Goal: Task Accomplishment & Management: Complete application form

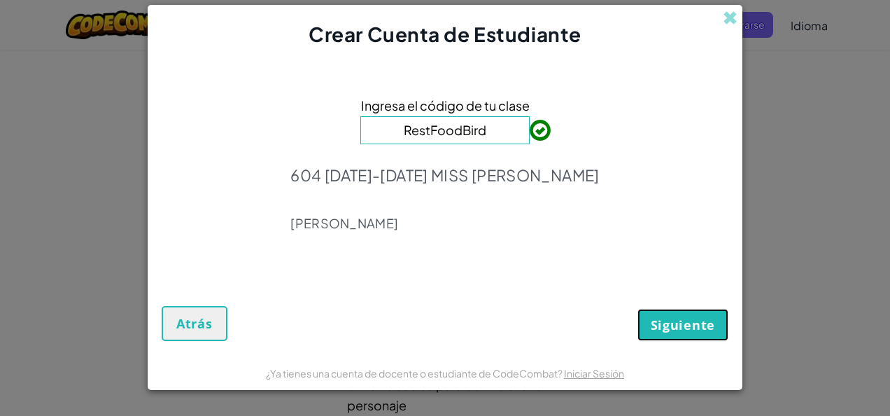
click at [670, 316] on span "Siguiente" at bounding box center [683, 324] width 64 height 17
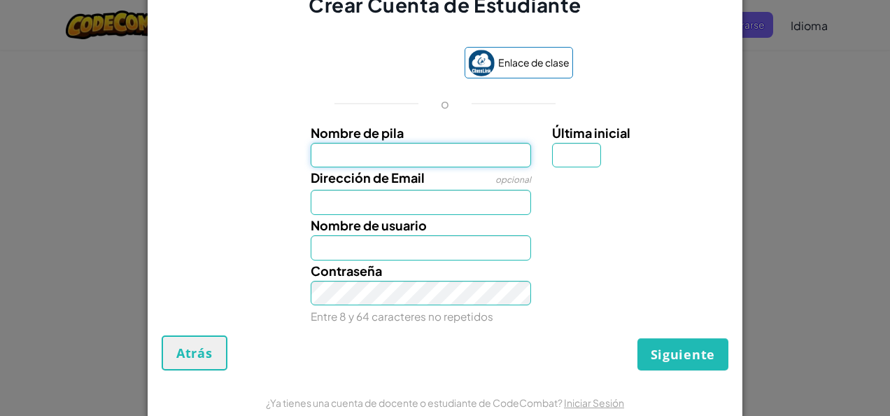
click at [434, 162] on input "Nombre de pila" at bounding box center [421, 155] width 221 height 25
type input "[PERSON_NAME]"
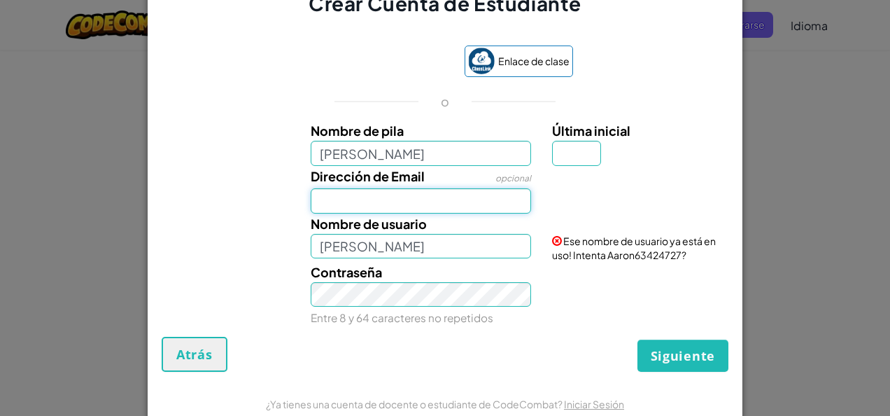
click at [368, 201] on input "Dirección de Email" at bounding box center [421, 200] width 221 height 25
type input "[EMAIL_ADDRESS][DOMAIN_NAME]"
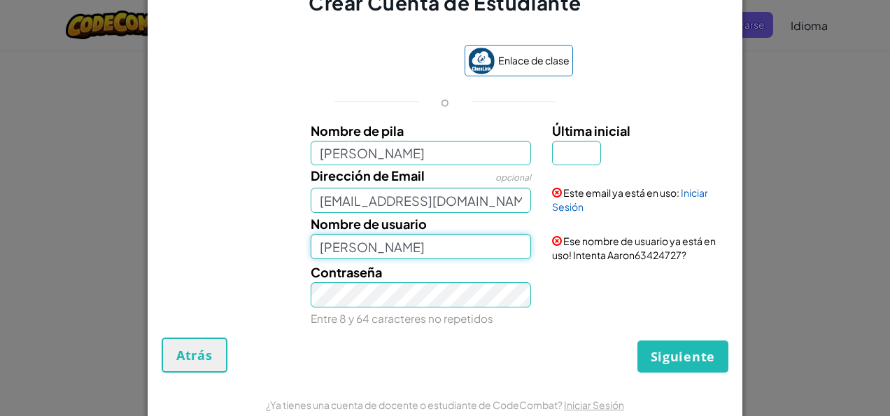
click at [385, 239] on input "[PERSON_NAME]" at bounding box center [421, 246] width 221 height 25
click at [382, 249] on input "[PERSON_NAME]" at bounding box center [421, 246] width 221 height 25
click at [361, 248] on input "[PERSON_NAME]" at bounding box center [421, 246] width 221 height 25
click at [422, 241] on input "[PERSON_NAME] P" at bounding box center [421, 246] width 221 height 25
type input "[PERSON_NAME] P"
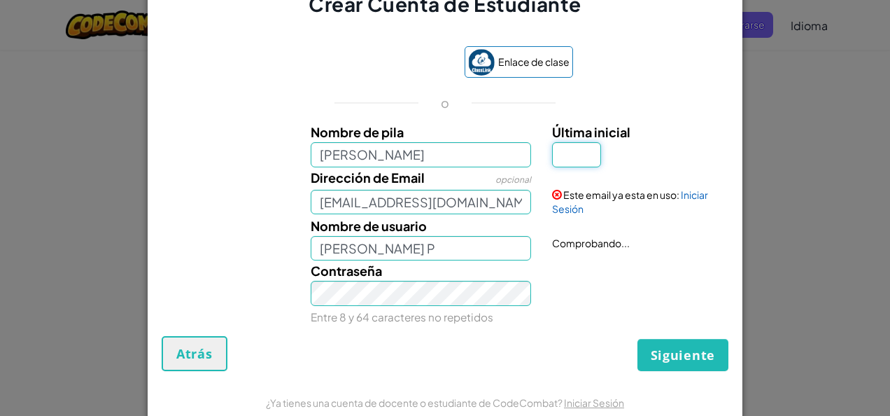
click at [553, 151] on input "Última inicial" at bounding box center [576, 154] width 49 height 25
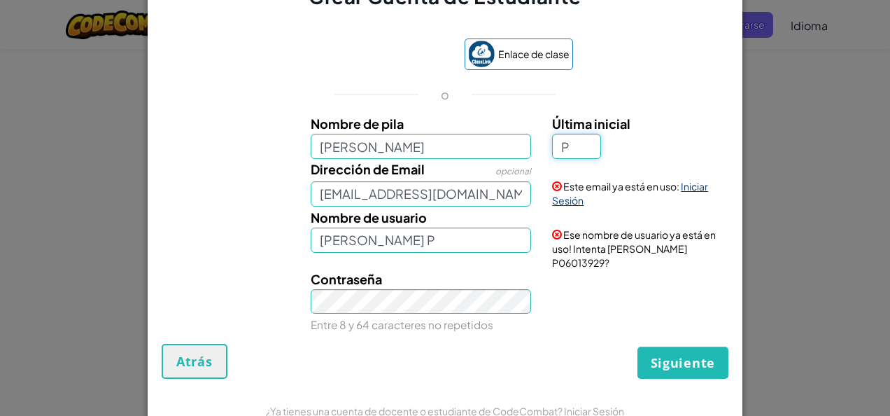
type input "P"
type input "AaronP"
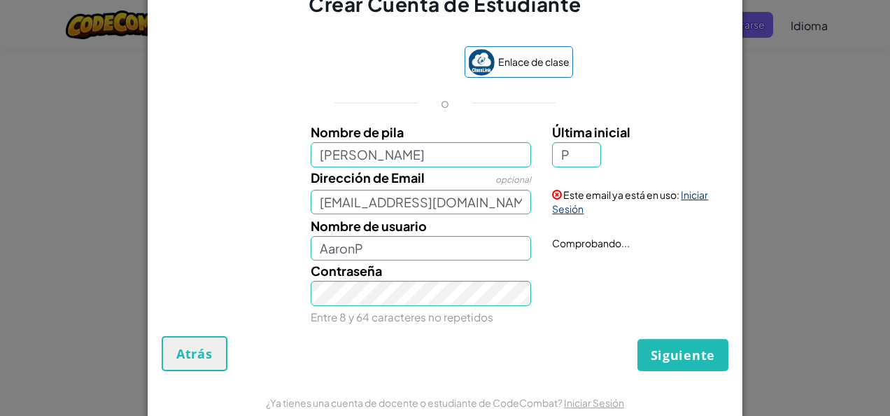
click at [683, 194] on link "Iniciar Sesión" at bounding box center [630, 201] width 156 height 27
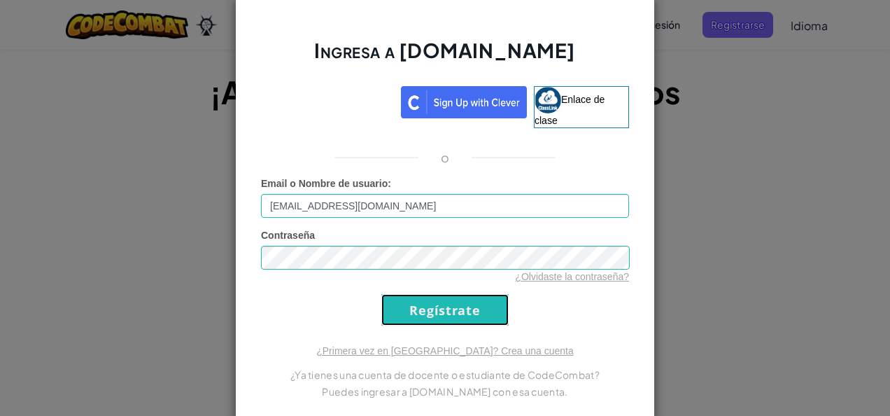
click at [445, 301] on input "Regístrate" at bounding box center [444, 309] width 127 height 31
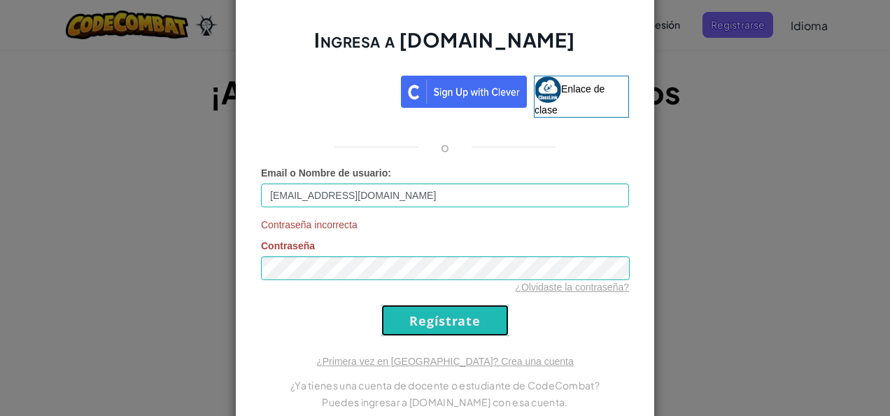
click at [437, 306] on input "Regístrate" at bounding box center [444, 319] width 127 height 31
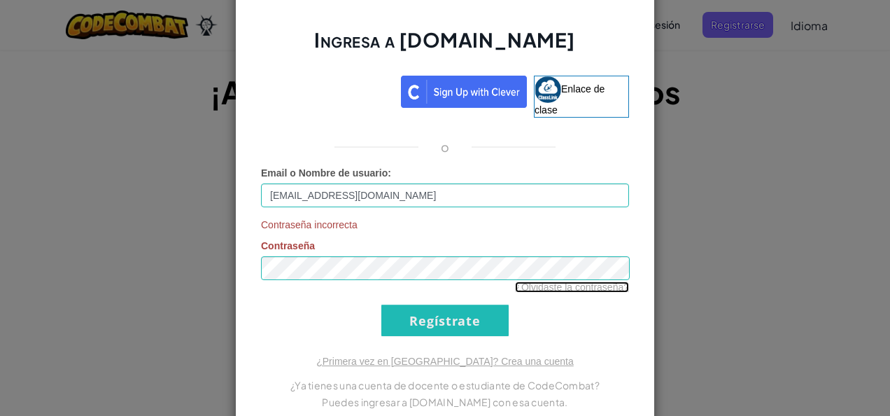
click at [546, 283] on link "¿Olvidaste la contraseña?" at bounding box center [572, 286] width 114 height 11
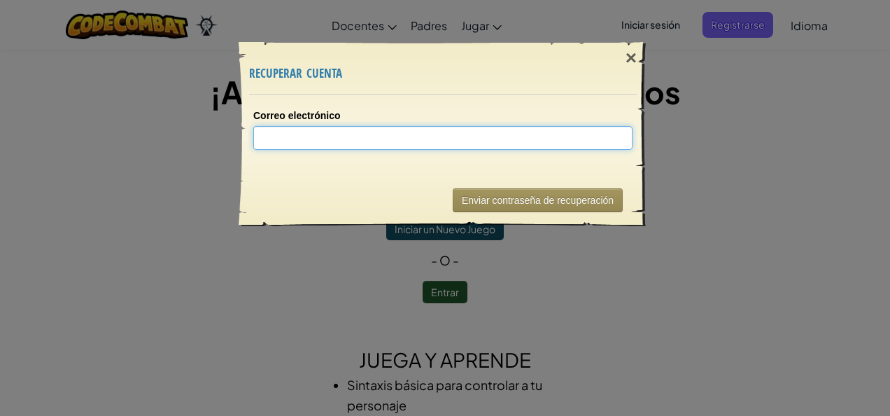
click at [582, 146] on input "Correo electrónico" at bounding box center [442, 138] width 379 height 24
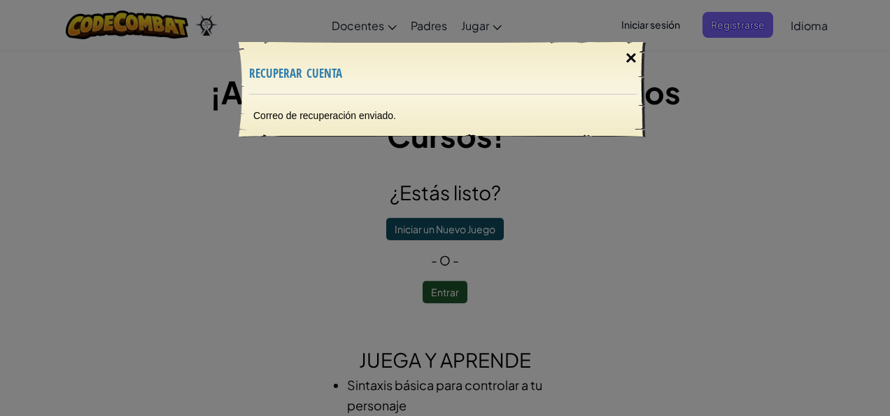
click at [637, 63] on div "×" at bounding box center [631, 58] width 32 height 41
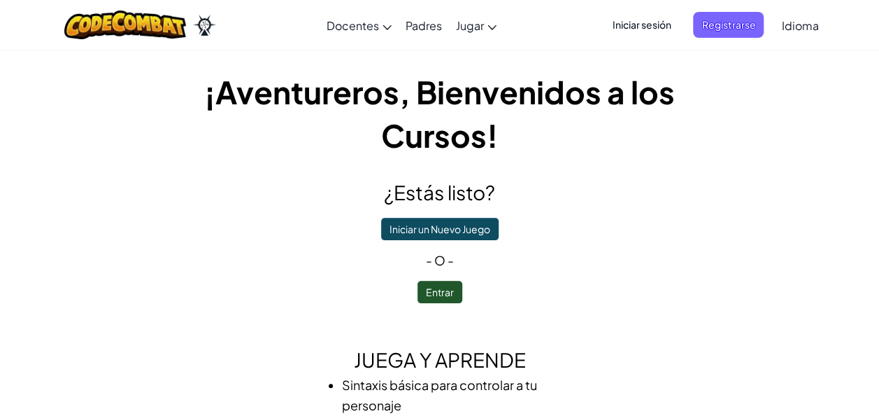
drag, startPoint x: 884, startPoint y: 127, endPoint x: 577, endPoint y: 133, distance: 307.2
click at [577, 133] on h1 "¡Aventureros, Bienvenidos a los Cursos!" at bounding box center [440, 113] width 504 height 87
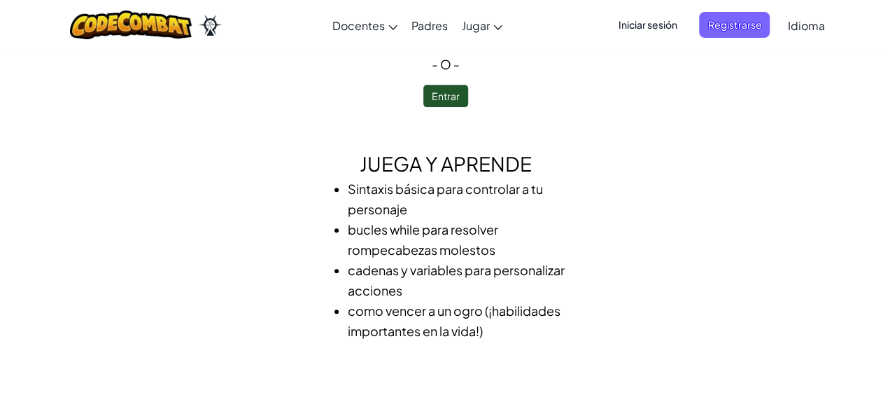
scroll to position [191, 0]
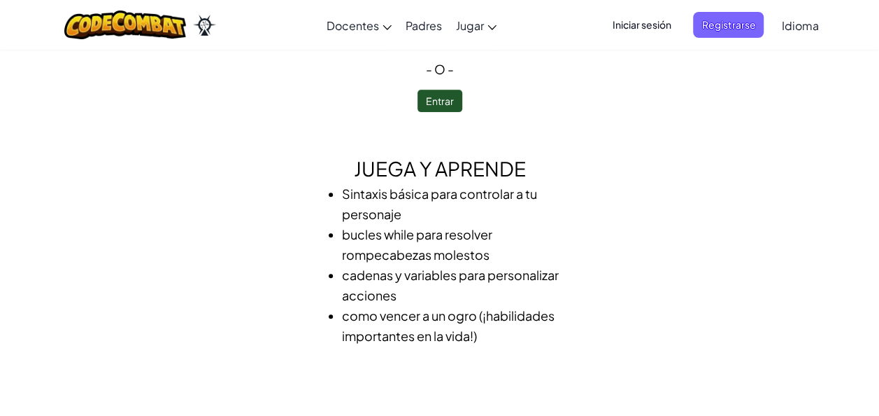
click at [674, 21] on span "Iniciar sesión" at bounding box center [642, 25] width 76 height 26
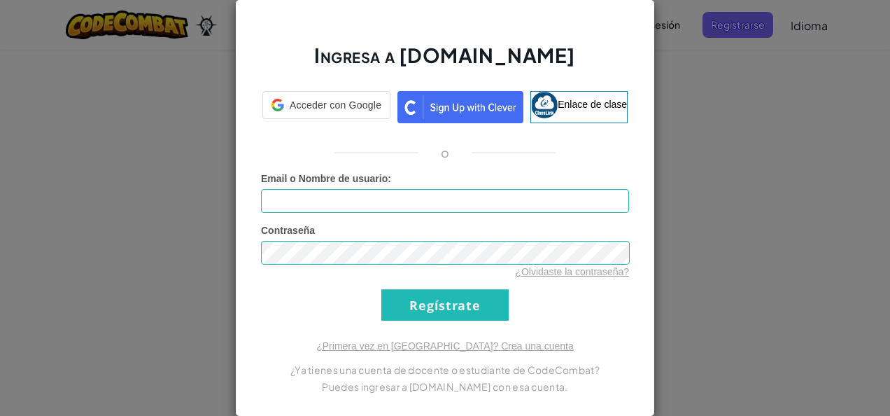
click at [674, 21] on div "Ingresa a [DOMAIN_NAME] Acceder con Google Acceder con Google. Se abre en una p…" at bounding box center [445, 208] width 890 height 416
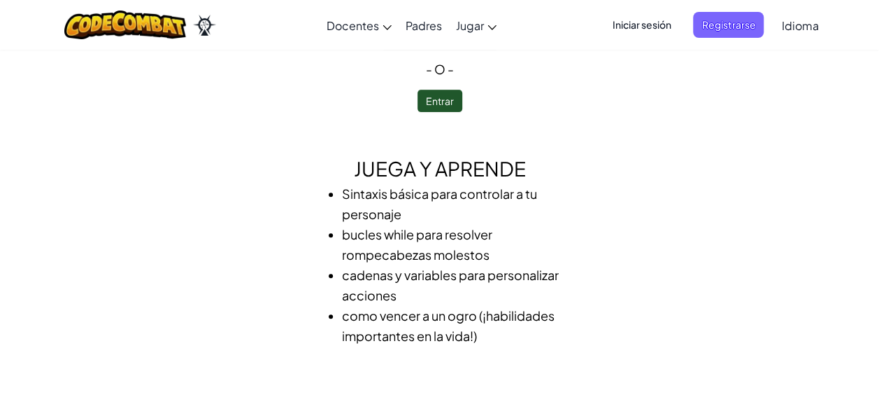
click at [662, 28] on span "Iniciar sesión" at bounding box center [642, 25] width 76 height 26
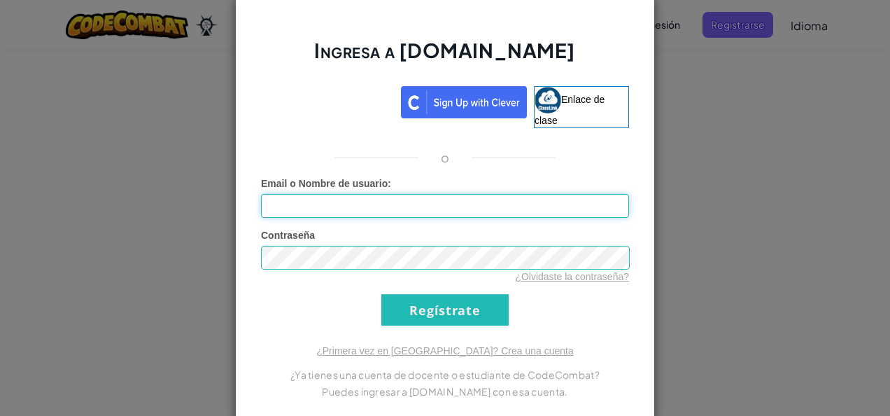
type input "[EMAIL_ADDRESS][DOMAIN_NAME]"
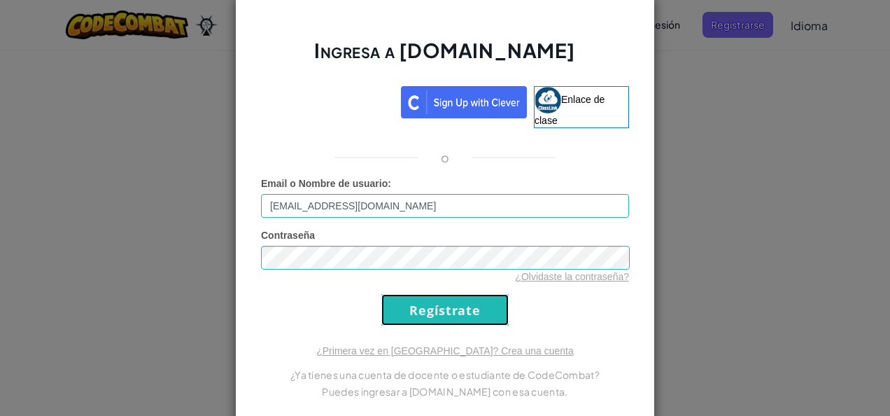
click at [452, 322] on input "Regístrate" at bounding box center [444, 309] width 127 height 31
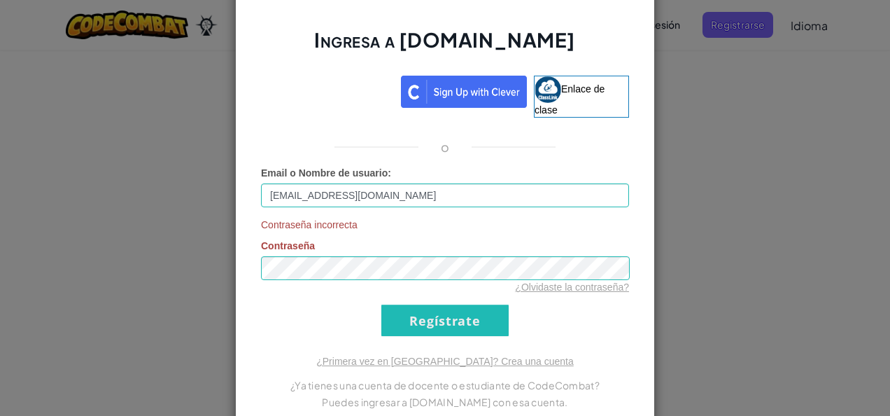
click at [690, 172] on div "Ingresa a [DOMAIN_NAME] Enlace de clase o Email o Nombre de usuario : [EMAIL_AD…" at bounding box center [445, 208] width 890 height 416
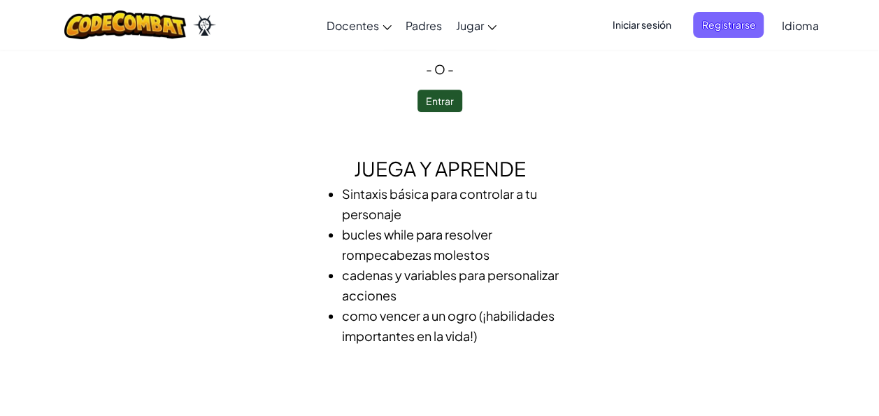
click at [646, 30] on span "Iniciar sesión" at bounding box center [642, 25] width 76 height 26
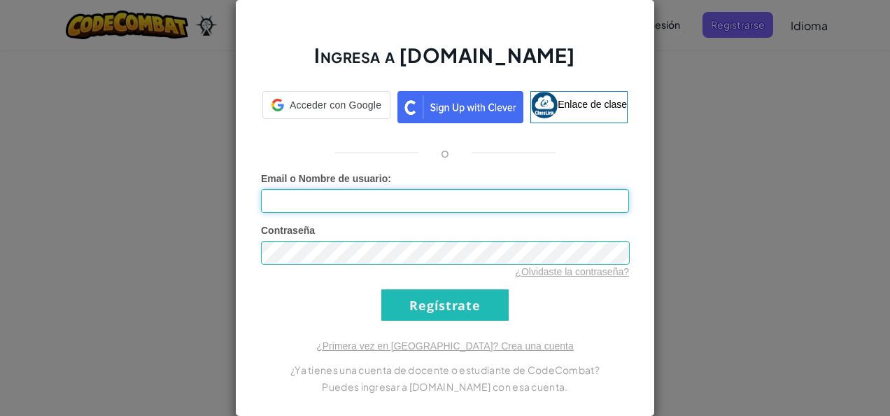
type input "[EMAIL_ADDRESS][DOMAIN_NAME]"
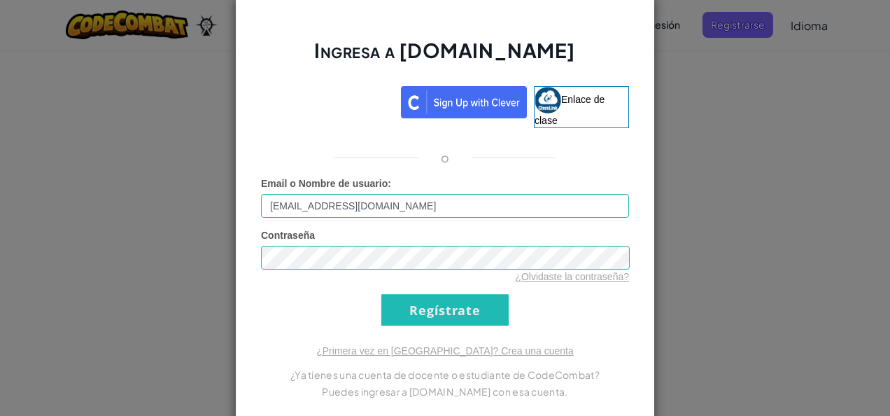
click at [742, 298] on div "Ingresa a [DOMAIN_NAME] Enlace de clase o Error desconocido. Email o Nombre de …" at bounding box center [445, 208] width 890 height 416
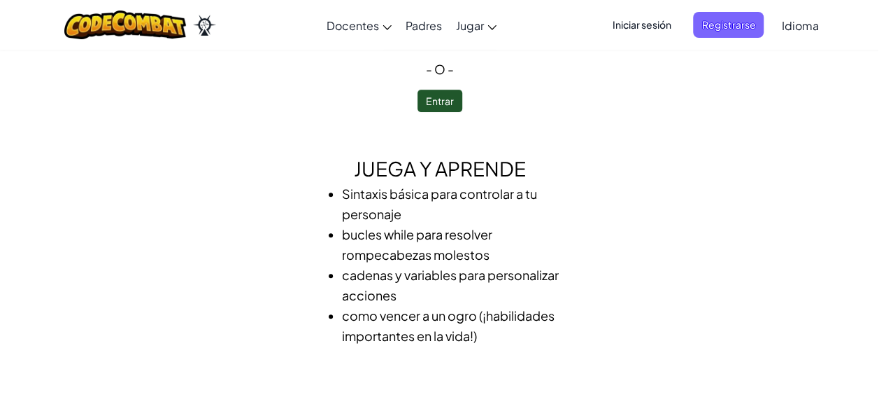
click at [747, 153] on div "¡Aventureros, Bienvenidos a los Cursos! ¿Estás listo? Iniciar un Nuevo Juego - …" at bounding box center [440, 126] width 819 height 495
click at [653, 21] on span "Iniciar sesión" at bounding box center [642, 25] width 76 height 26
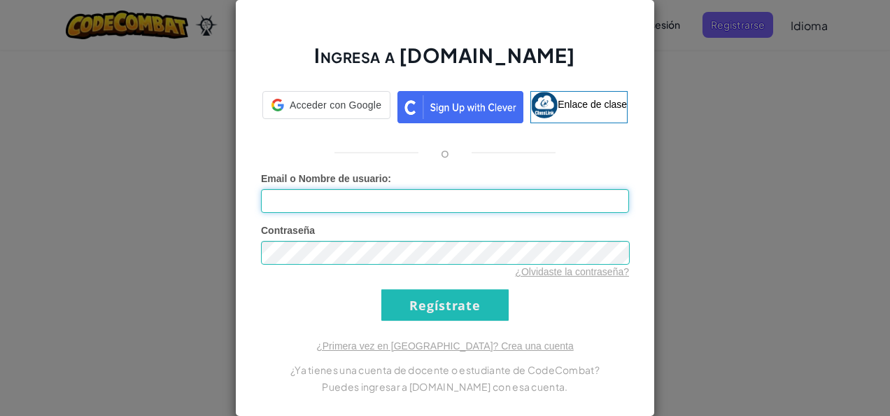
type input "[EMAIL_ADDRESS][DOMAIN_NAME]"
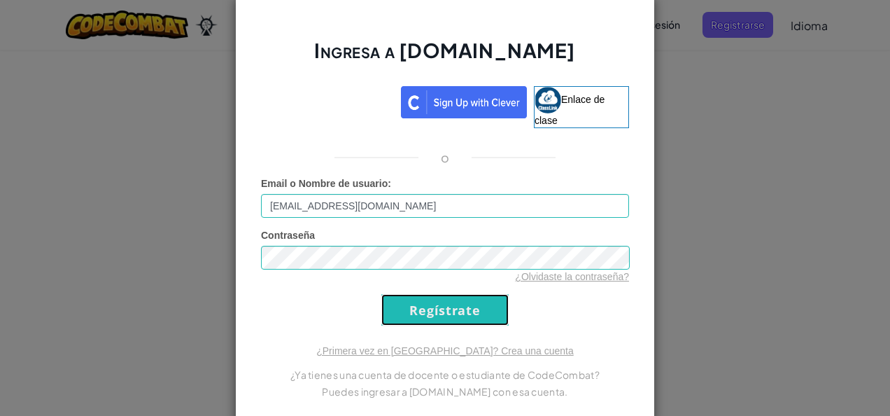
click at [434, 313] on input "Regístrate" at bounding box center [444, 309] width 127 height 31
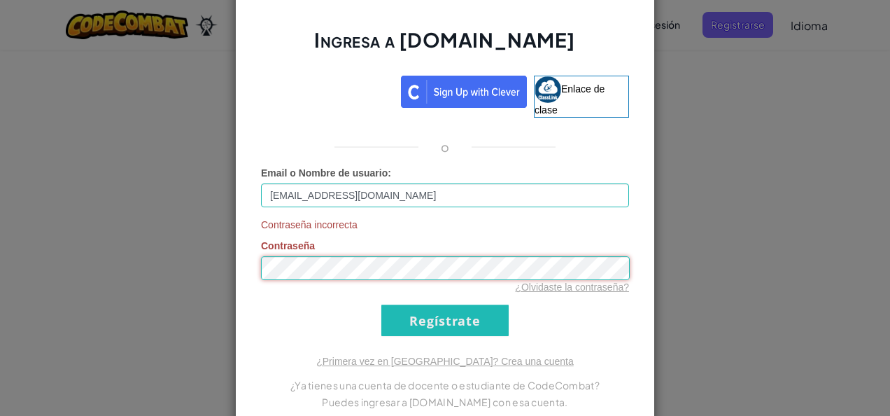
click at [228, 250] on div "Ingresa a [DOMAIN_NAME] Enlace de clase o Email o Nombre de usuario : [EMAIL_AD…" at bounding box center [445, 208] width 890 height 416
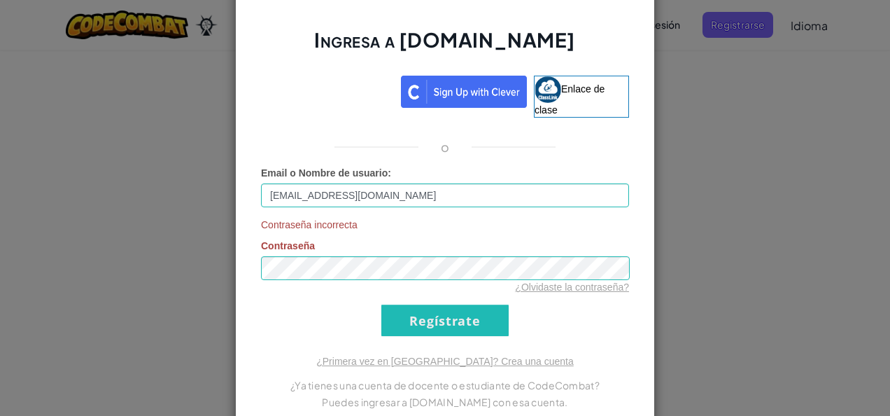
drag, startPoint x: 624, startPoint y: 336, endPoint x: 458, endPoint y: 323, distance: 166.3
click at [458, 323] on div "Ingresa a [DOMAIN_NAME] Enlace de clase o Email o Nombre de usuario : [EMAIL_AD…" at bounding box center [445, 208] width 420 height 448
click at [458, 323] on input "Regístrate" at bounding box center [444, 319] width 127 height 31
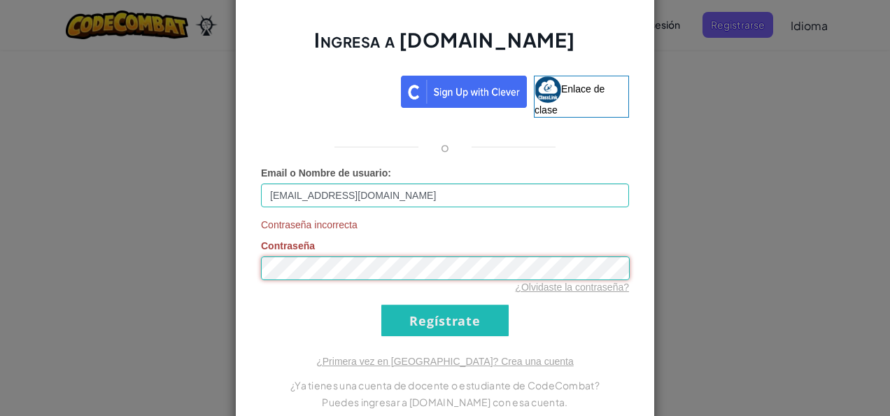
click at [113, 238] on div "Ingresa a [DOMAIN_NAME] Enlace de clase o Email o Nombre de usuario : [EMAIL_AD…" at bounding box center [445, 208] width 890 height 416
click at [381, 304] on input "Regístrate" at bounding box center [444, 319] width 127 height 31
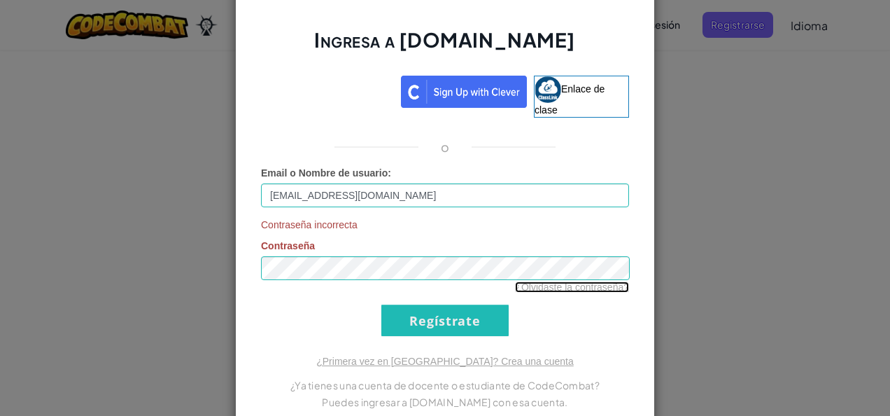
click at [524, 290] on link "¿Olvidaste la contraseña?" at bounding box center [572, 286] width 114 height 11
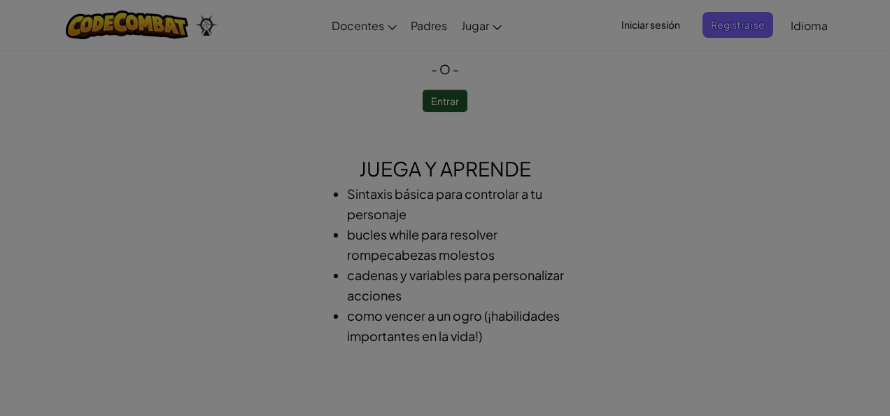
scroll to position [0, 0]
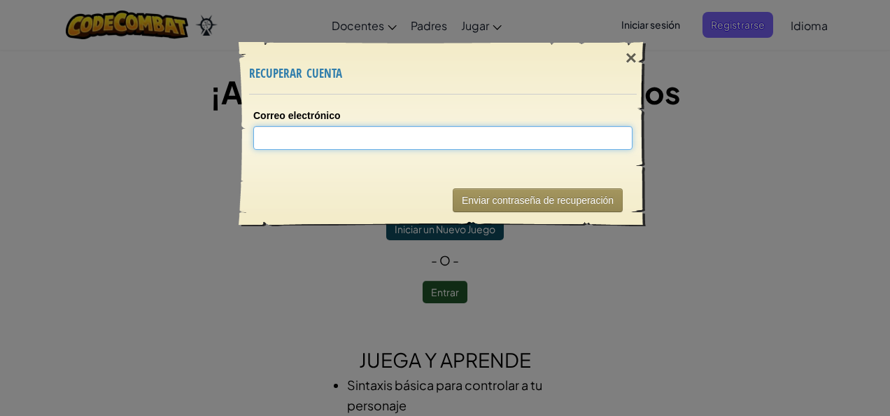
click at [428, 146] on input "Correo electrónico" at bounding box center [442, 138] width 379 height 24
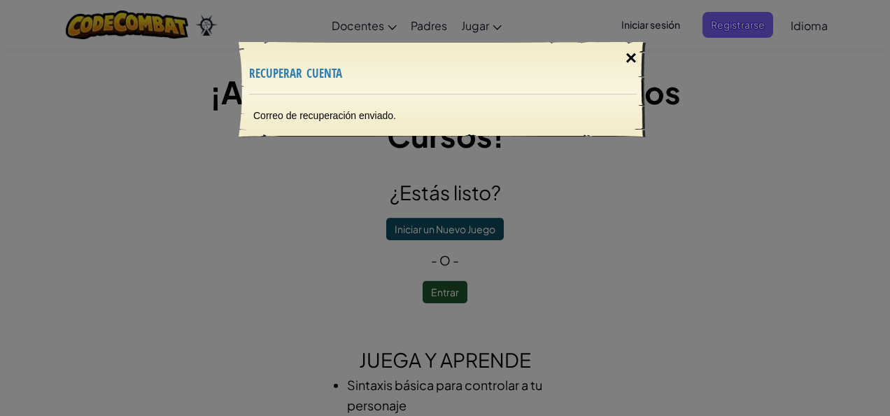
click at [639, 52] on div "×" at bounding box center [631, 58] width 32 height 41
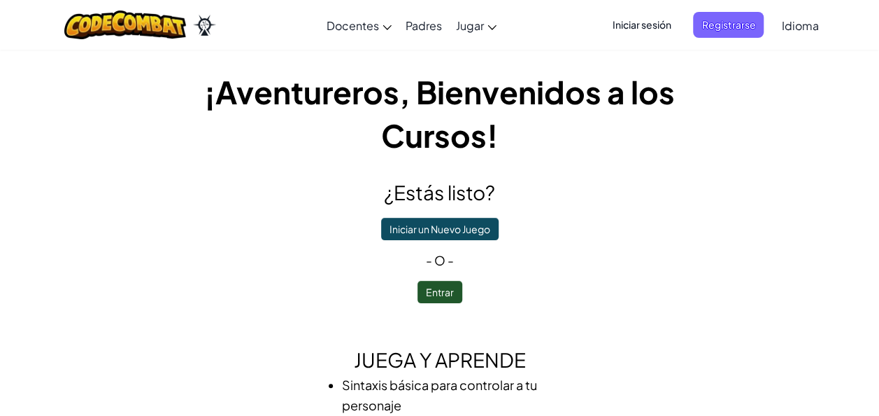
click at [648, 20] on span "Iniciar sesión" at bounding box center [642, 25] width 76 height 26
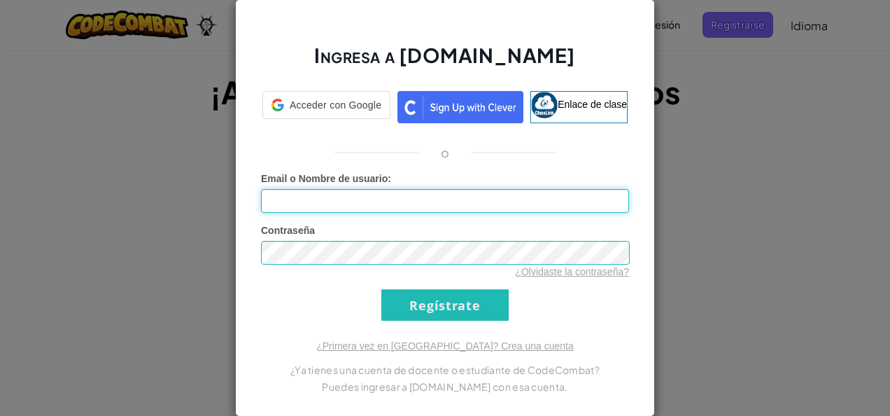
type input "[EMAIL_ADDRESS][DOMAIN_NAME]"
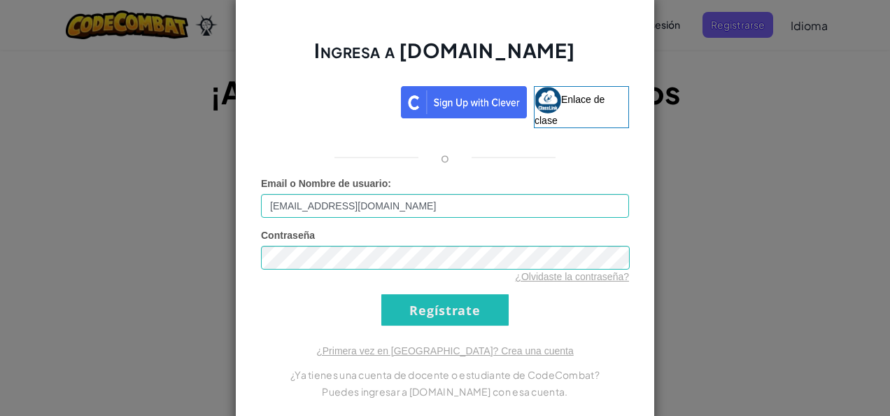
click at [579, 316] on form "Email o Nombre de usuario : [EMAIL_ADDRESS][DOMAIN_NAME] Contraseña ¿Olvidaste …" at bounding box center [445, 250] width 368 height 149
click at [470, 313] on input "Regístrate" at bounding box center [444, 309] width 127 height 31
